Goal: Obtain resource: Obtain resource

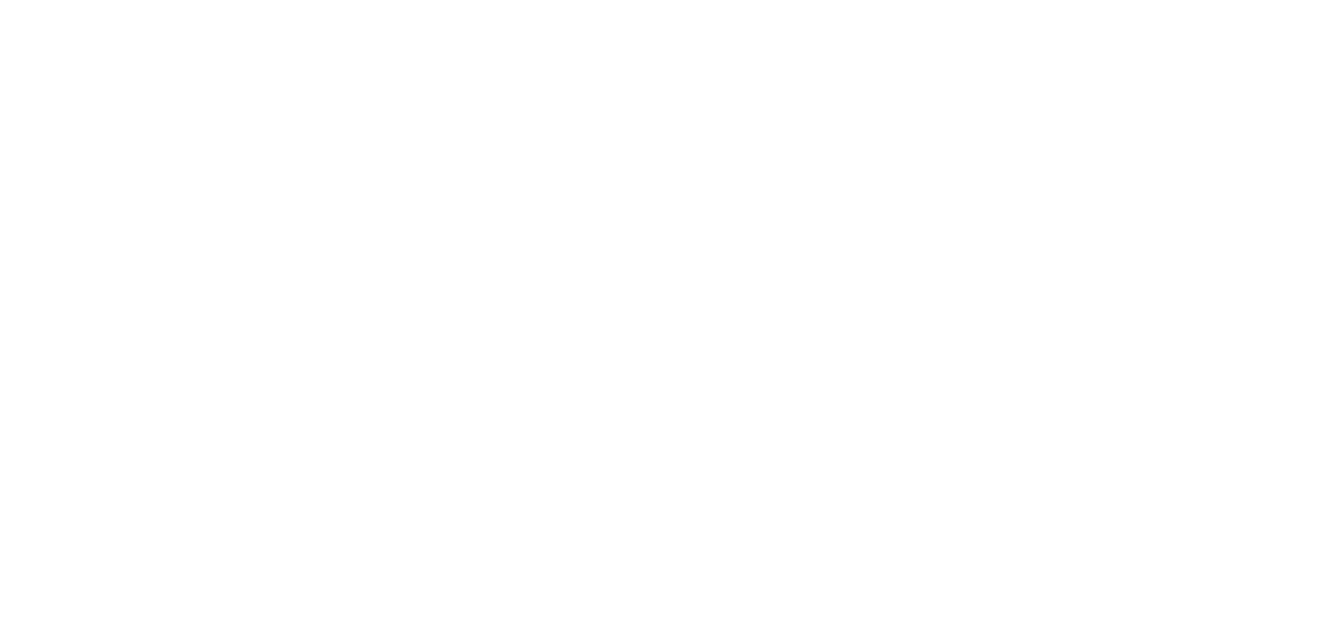
scroll to position [5196, 0]
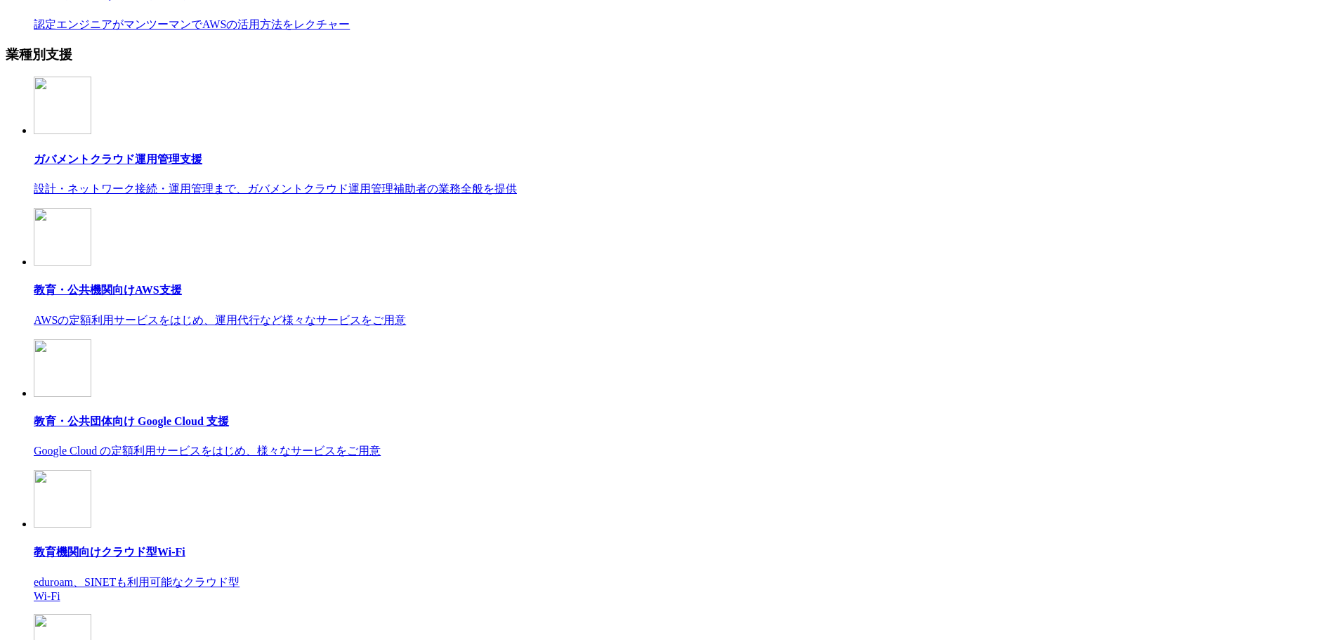
scroll to position [8004, 0]
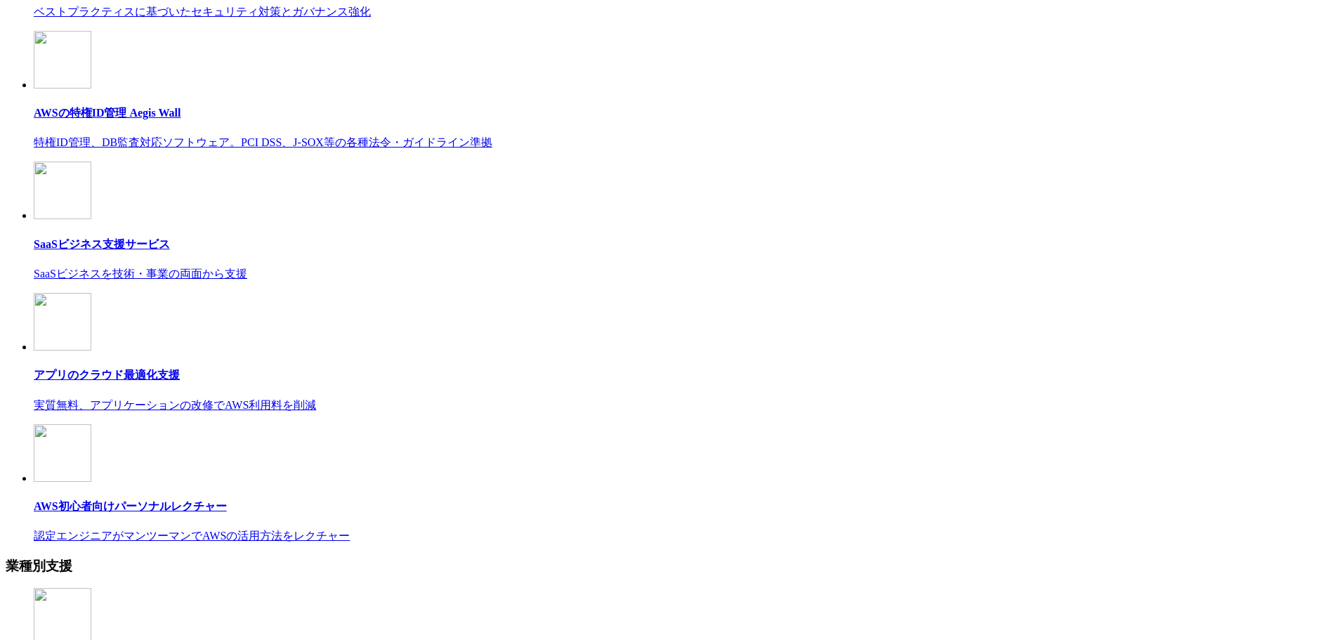
scroll to position [7481, 0]
